Goal: Entertainment & Leisure: Consume media (video, audio)

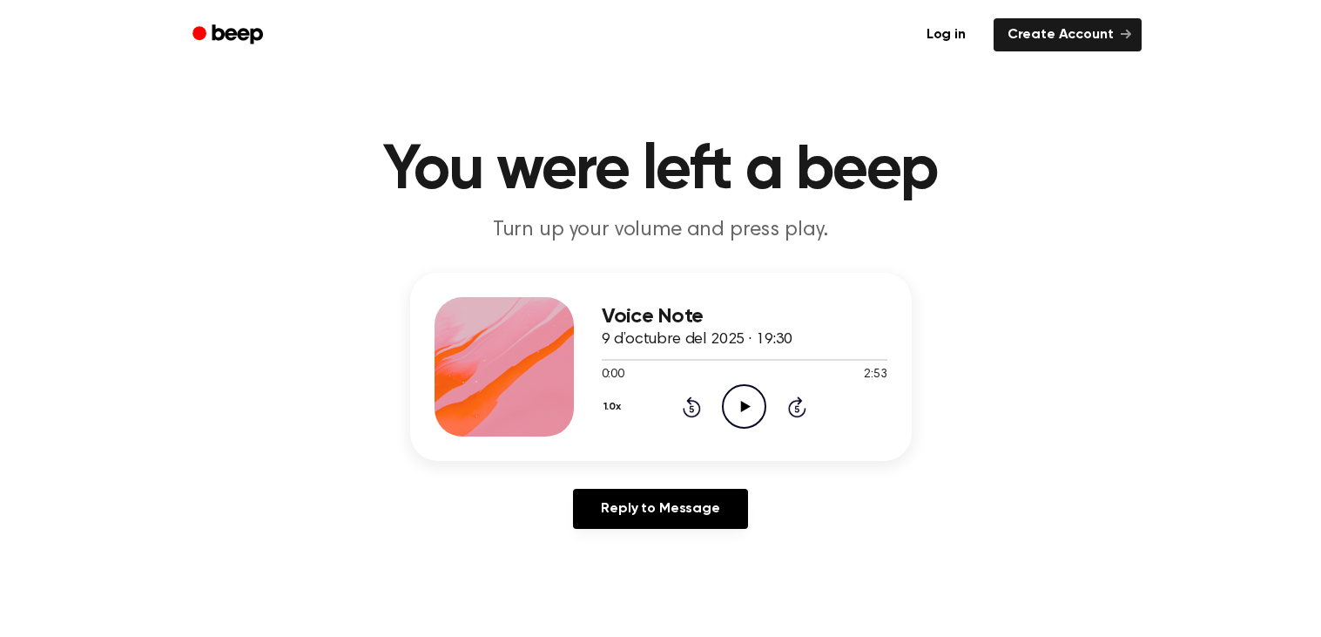
click at [746, 411] on icon "Play Audio" at bounding box center [744, 406] width 44 height 44
drag, startPoint x: 608, startPoint y: 361, endPoint x: 553, endPoint y: 358, distance: 54.9
click at [553, 358] on div "Voice Note 9 d’octubre del 2025 · 19:30 0:06 2:53 Your browser does not support…" at bounding box center [661, 367] width 502 height 188
click at [597, 362] on div "Voice Note 9 d’octubre del 2025 · 19:30 0:07 2:53 Your browser does not support…" at bounding box center [661, 367] width 502 height 188
click at [602, 361] on div at bounding box center [745, 359] width 286 height 14
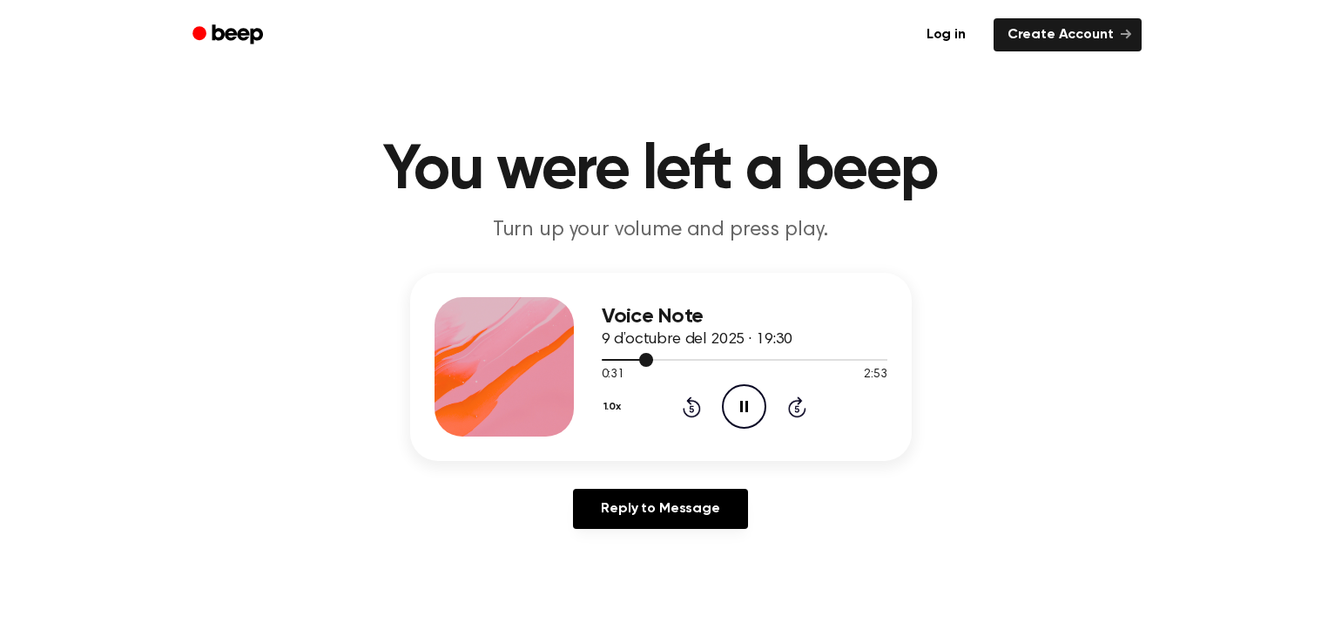
click at [602, 361] on div at bounding box center [745, 359] width 286 height 14
click at [654, 360] on div at bounding box center [745, 359] width 286 height 14
click at [739, 402] on icon "Pause Audio" at bounding box center [744, 406] width 44 height 44
click at [651, 362] on span at bounding box center [649, 360] width 14 height 14
click at [741, 405] on icon at bounding box center [746, 406] width 10 height 11
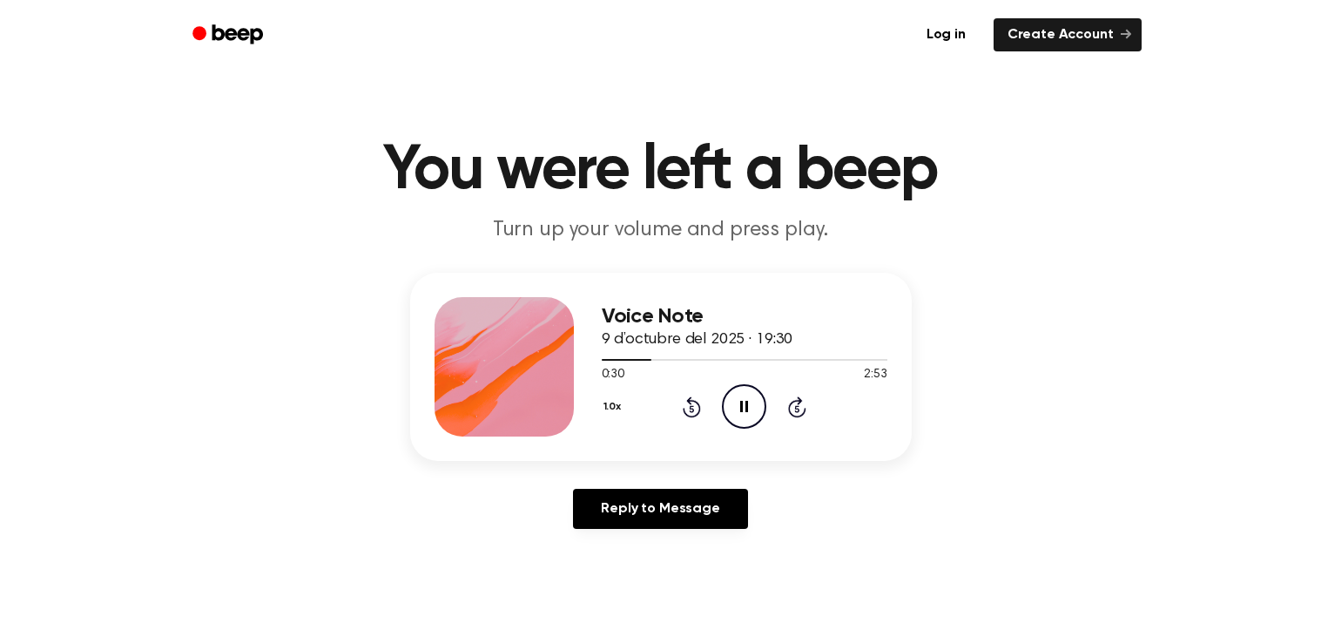
click at [741, 405] on icon at bounding box center [744, 406] width 8 height 11
click at [740, 414] on icon "Play Audio" at bounding box center [744, 406] width 44 height 44
click at [647, 360] on div at bounding box center [634, 360] width 64 height 2
click at [706, 365] on div "1:09 2:53 Your browser does not support the [object Object] element." at bounding box center [745, 368] width 286 height 32
click at [602, 359] on div at bounding box center [659, 360] width 114 height 2
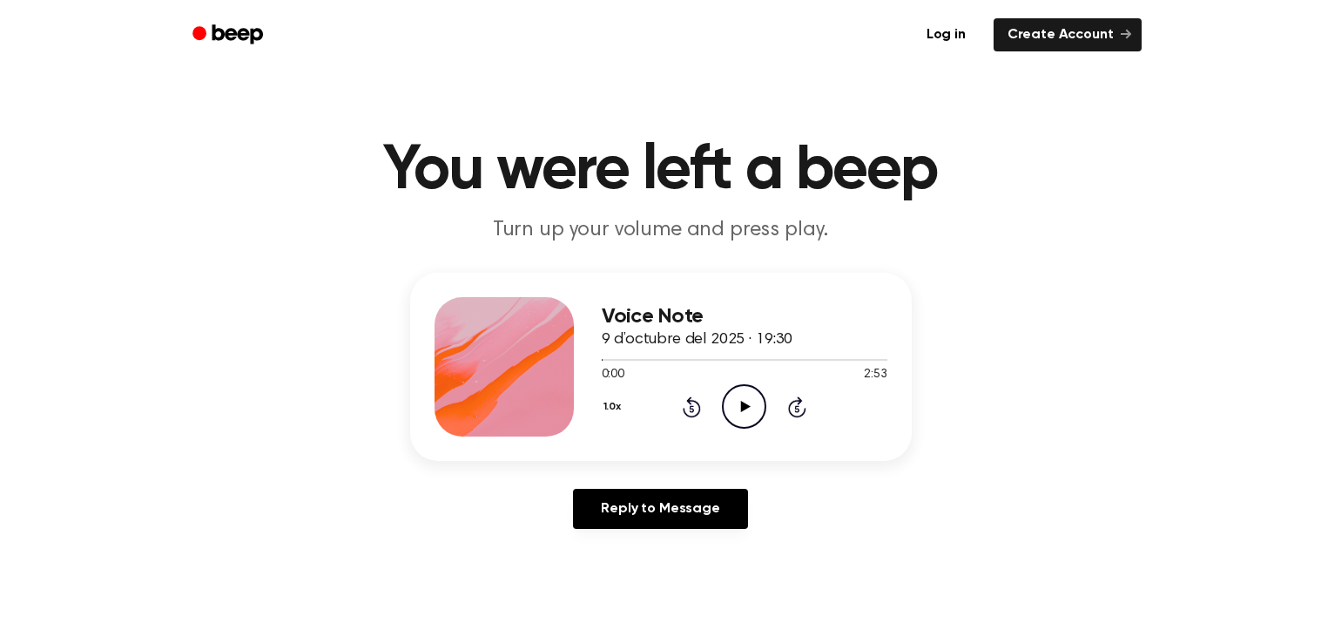
click at [749, 413] on icon "Play Audio" at bounding box center [744, 406] width 44 height 44
click at [742, 419] on icon "Play Audio" at bounding box center [744, 406] width 44 height 44
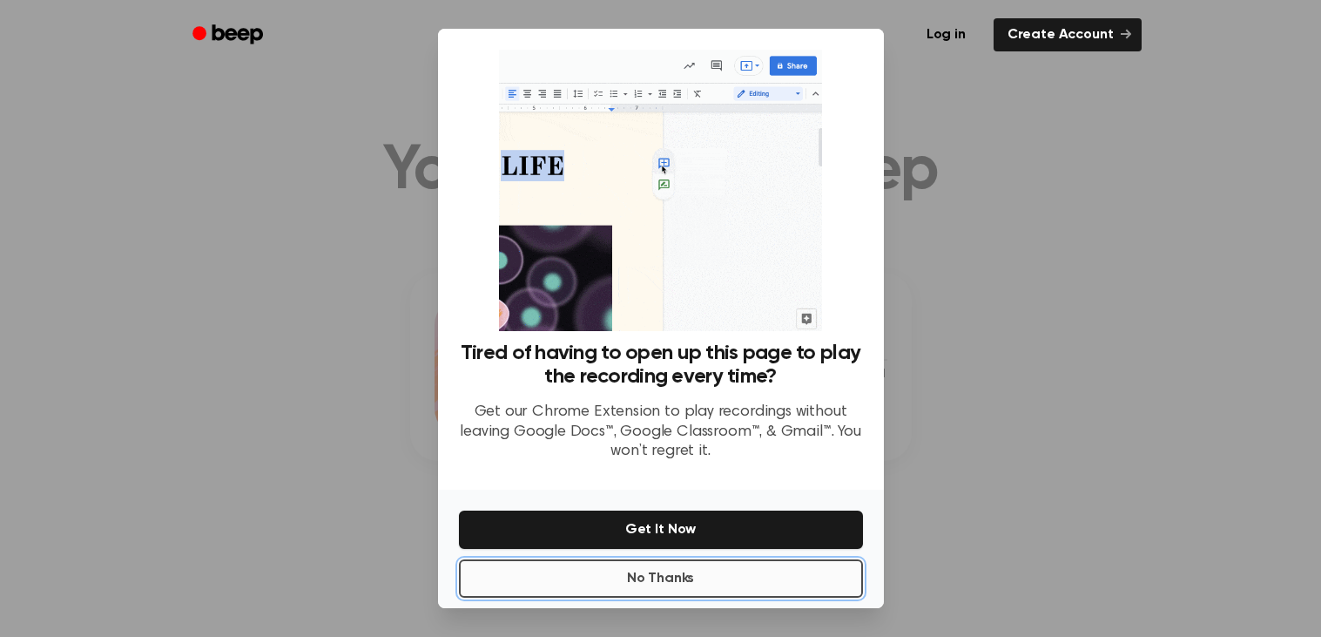
click at [572, 594] on button "No Thanks" at bounding box center [661, 578] width 404 height 38
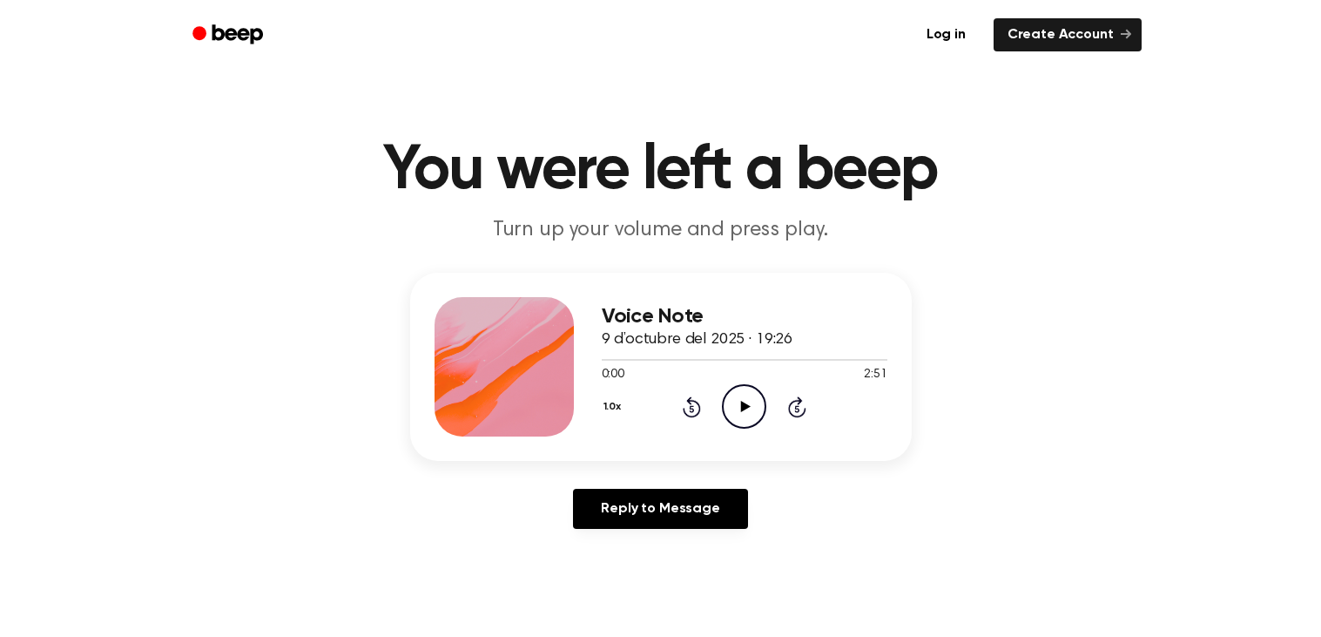
click at [748, 420] on icon "Play Audio" at bounding box center [744, 406] width 44 height 44
drag, startPoint x: 598, startPoint y: 361, endPoint x: 588, endPoint y: 361, distance: 10.5
click at [588, 361] on div "Voice Note 9 d’octubre del 2025 · 19:26 0:03 2:51 Your browser does not support…" at bounding box center [661, 367] width 502 height 188
click at [598, 361] on span at bounding box center [603, 360] width 14 height 14
click at [729, 400] on icon "Pause Audio" at bounding box center [744, 406] width 44 height 44
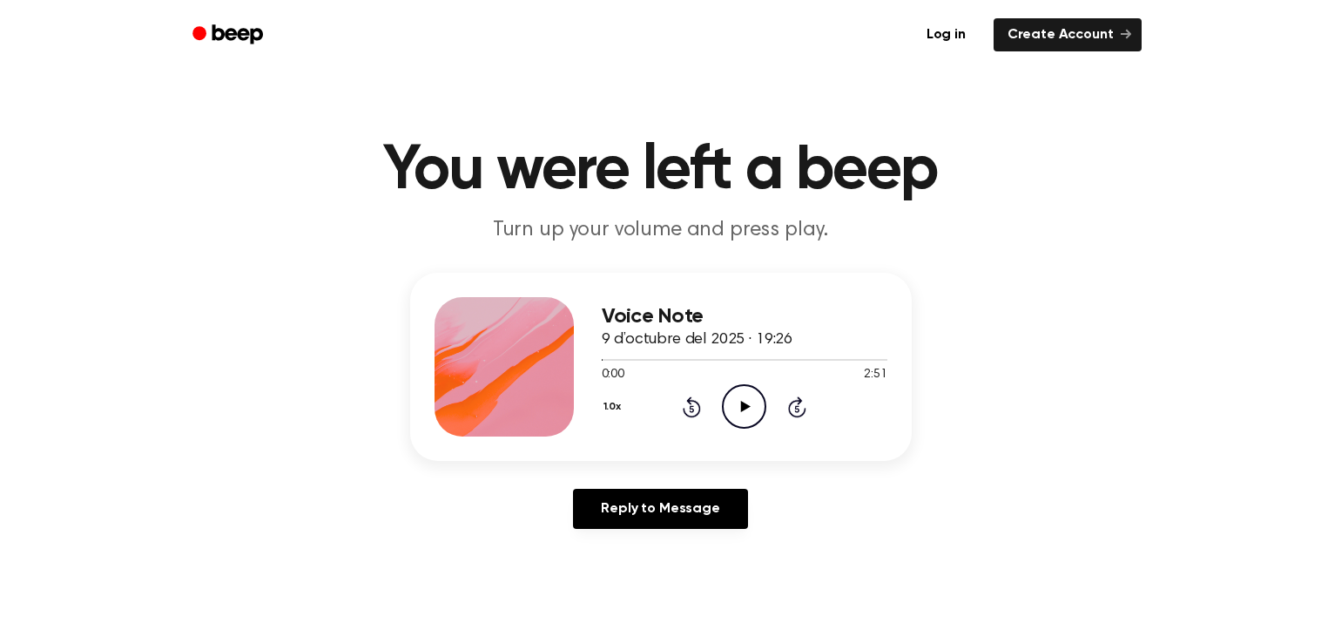
click at [746, 406] on icon at bounding box center [746, 406] width 10 height 11
click at [746, 406] on icon at bounding box center [744, 406] width 8 height 11
drag, startPoint x: 603, startPoint y: 363, endPoint x: 587, endPoint y: 362, distance: 15.7
click at [587, 362] on div "Voice Note 9 d’octubre del 2025 · 19:26 0:02 2:51 Your browser does not support…" at bounding box center [661, 367] width 502 height 188
click at [597, 365] on span at bounding box center [599, 360] width 14 height 14
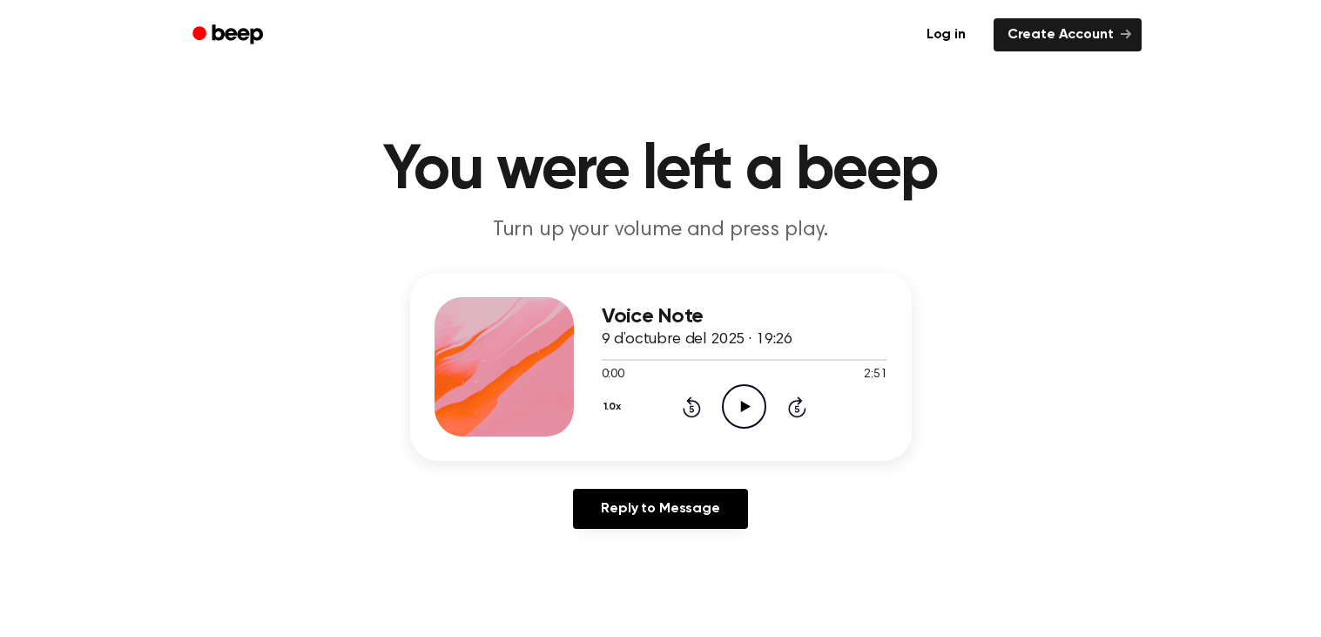
click at [746, 404] on icon at bounding box center [746, 406] width 10 height 11
click at [743, 416] on icon "Play Audio" at bounding box center [744, 406] width 44 height 44
click at [714, 361] on div at bounding box center [745, 359] width 286 height 14
click at [613, 403] on button "1.0x" at bounding box center [615, 407] width 26 height 30
click at [639, 540] on span "1.2x" at bounding box center [630, 544] width 22 height 18
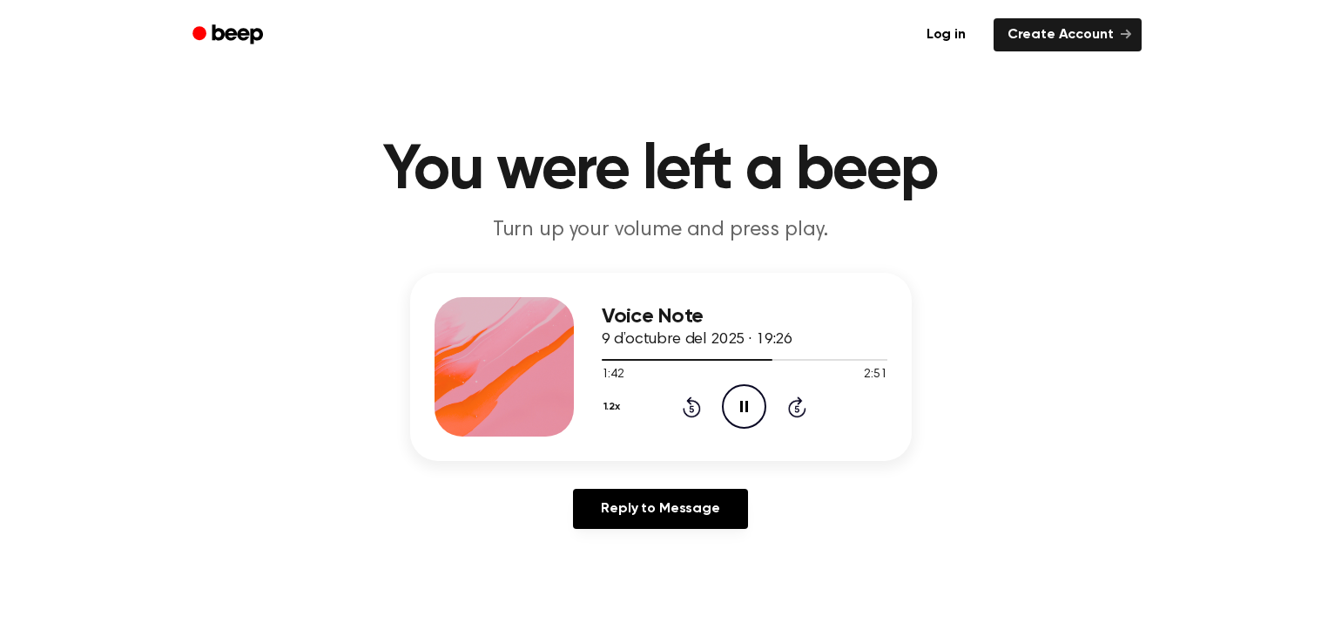
click at [613, 412] on button "1.2x" at bounding box center [614, 407] width 25 height 30
click at [630, 482] on span "0.8x" at bounding box center [630, 479] width 22 height 18
click at [630, 482] on div "Voice Note 9 d’octubre del 2025 · 19:26 1:48 2:51 Your browser does not support…" at bounding box center [660, 408] width 1279 height 270
click at [611, 412] on button "0.8x" at bounding box center [617, 407] width 30 height 30
click at [632, 505] on span "1.0x" at bounding box center [630, 512] width 22 height 18
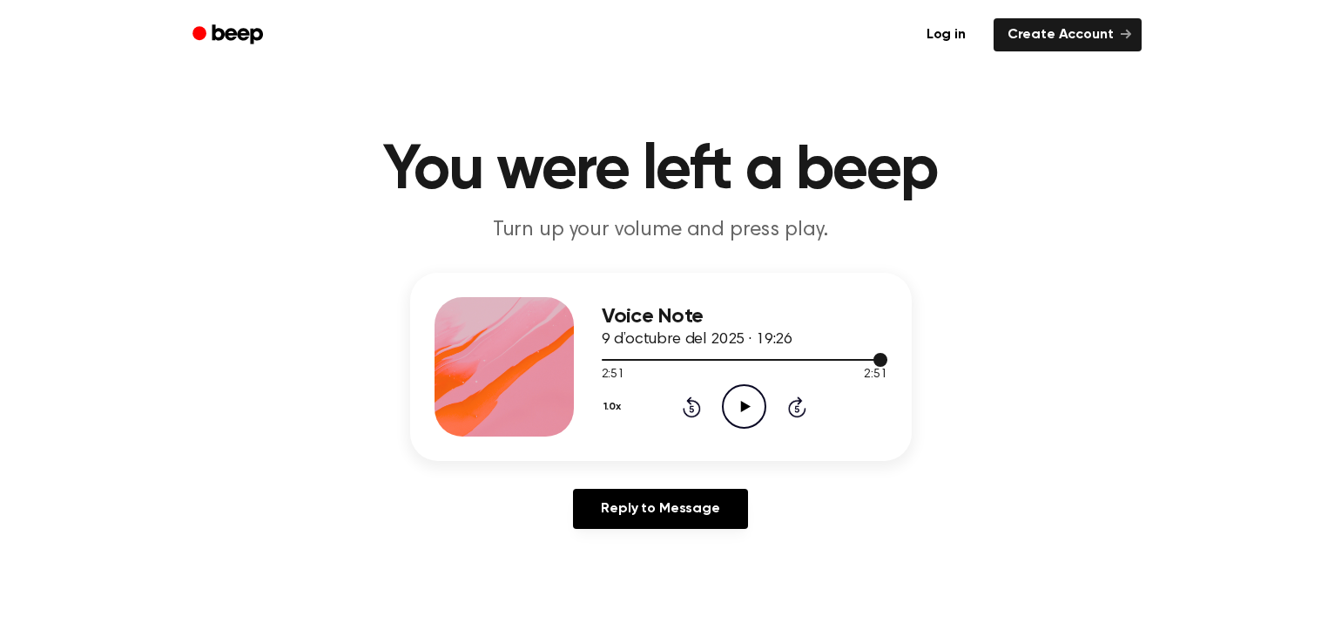
click at [602, 359] on div at bounding box center [745, 360] width 286 height 2
click at [606, 402] on button "1.0x" at bounding box center [615, 407] width 26 height 30
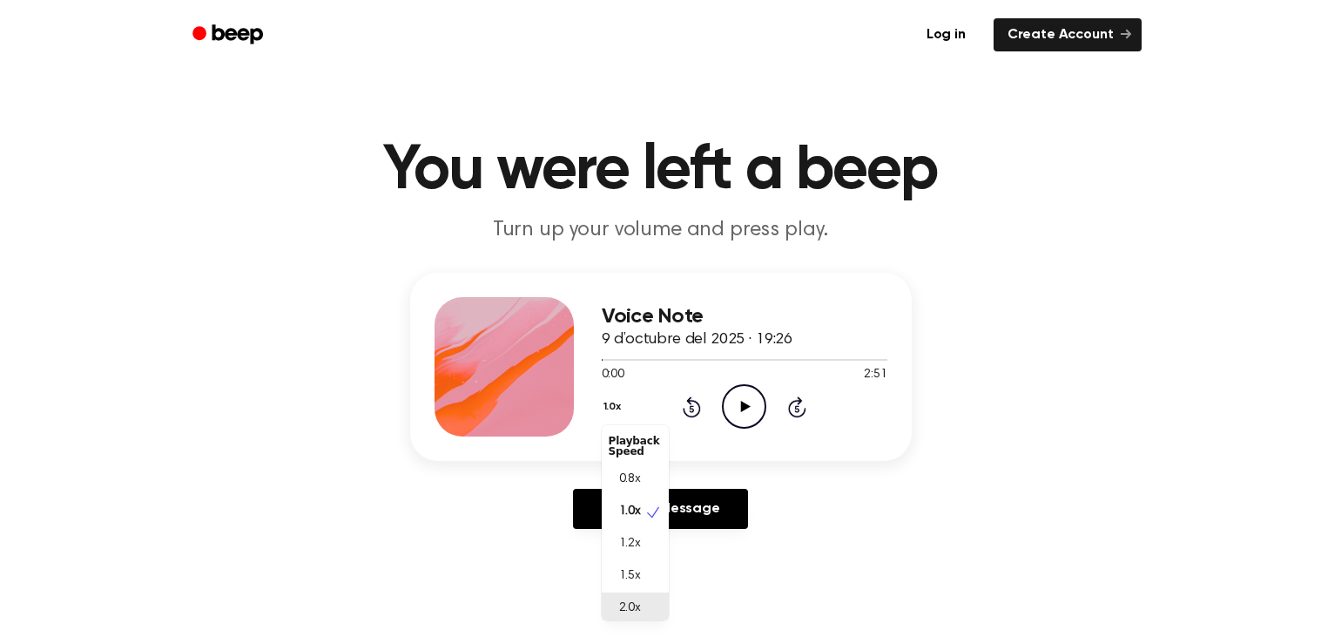
scroll to position [7, 0]
click at [629, 600] on span "2.0x" at bounding box center [630, 601] width 22 height 18
click at [746, 400] on icon "Play Audio" at bounding box center [744, 406] width 44 height 44
click at [618, 415] on button "2.0x" at bounding box center [616, 407] width 29 height 30
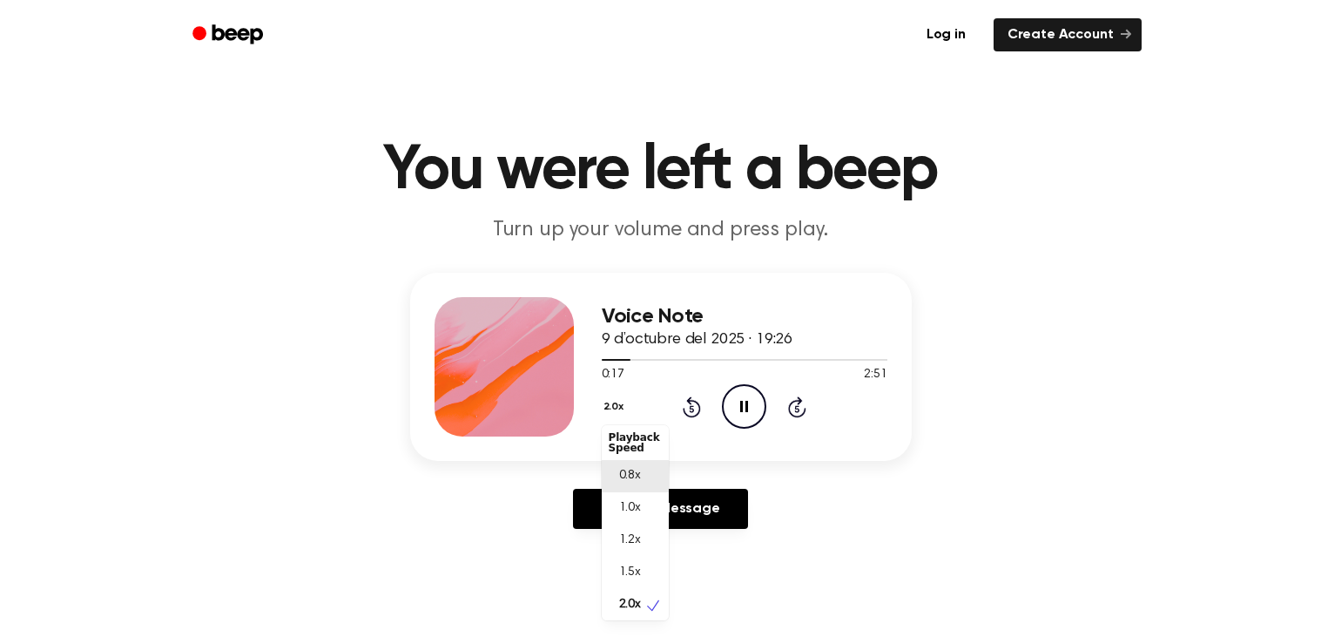
click at [618, 475] on div "0.8x" at bounding box center [625, 476] width 32 height 18
click at [609, 400] on button "0.8x" at bounding box center [617, 407] width 30 height 30
click at [654, 574] on div "1.5x" at bounding box center [635, 576] width 67 height 32
click at [745, 427] on circle at bounding box center [744, 406] width 43 height 43
